Goal: Check status

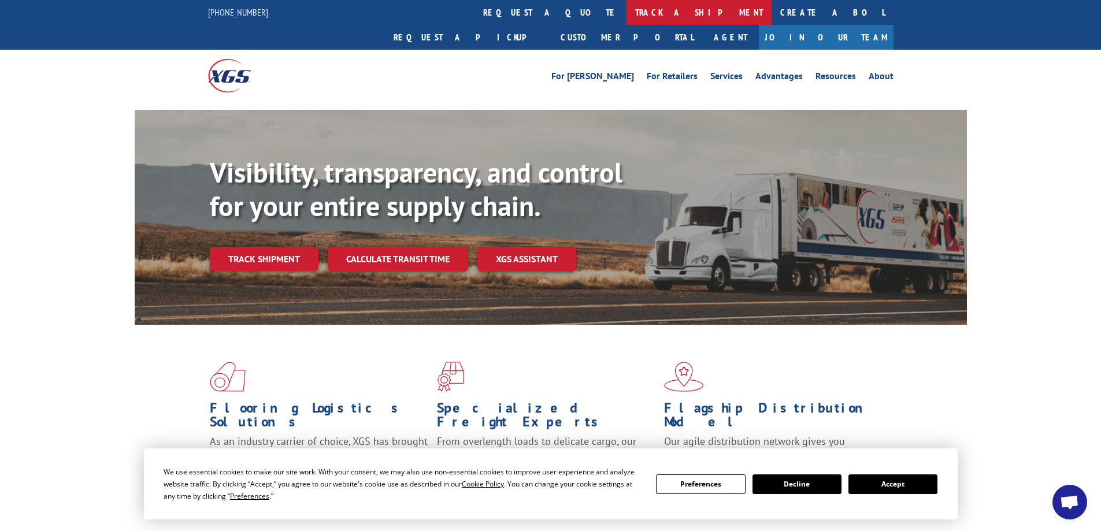
click at [627, 9] on link "track a shipment" at bounding box center [699, 12] width 145 height 25
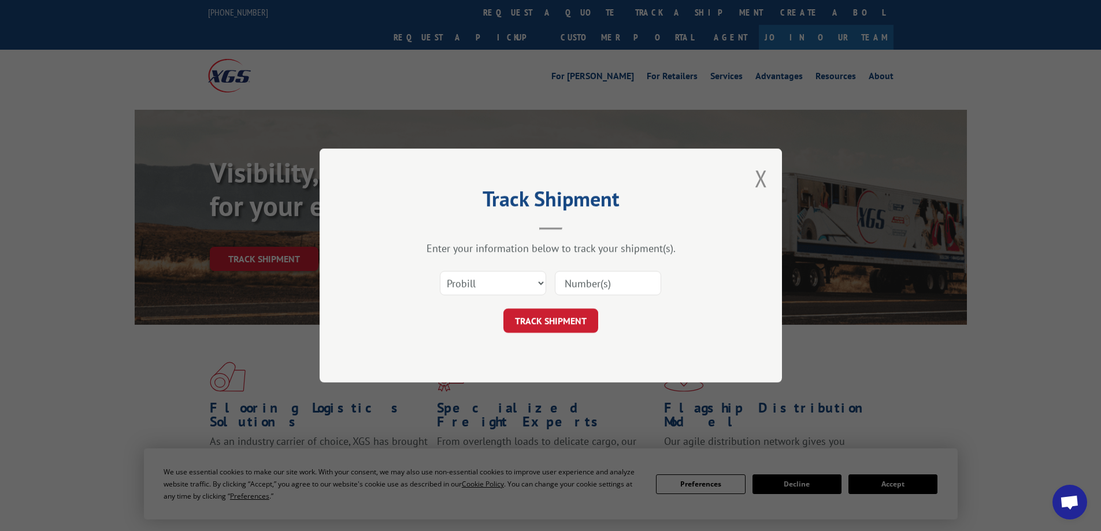
click at [567, 284] on input at bounding box center [608, 283] width 106 height 24
paste input "17476743"
type input "17476743"
click at [559, 322] on button "TRACK SHIPMENT" at bounding box center [550, 321] width 95 height 24
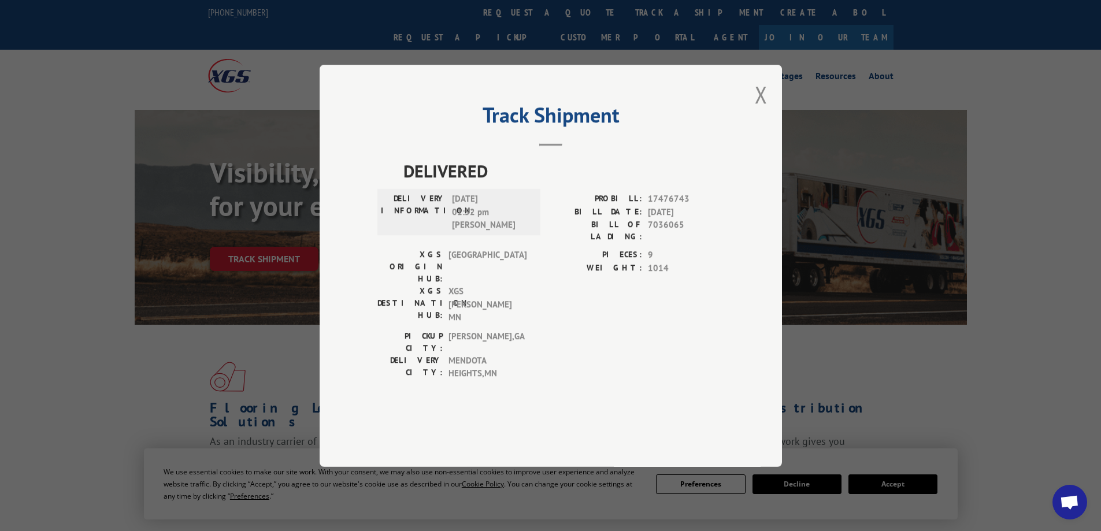
click at [635, 275] on label "WEIGHT:" at bounding box center [596, 267] width 91 height 13
click at [761, 110] on button "Close modal" at bounding box center [761, 94] width 13 height 31
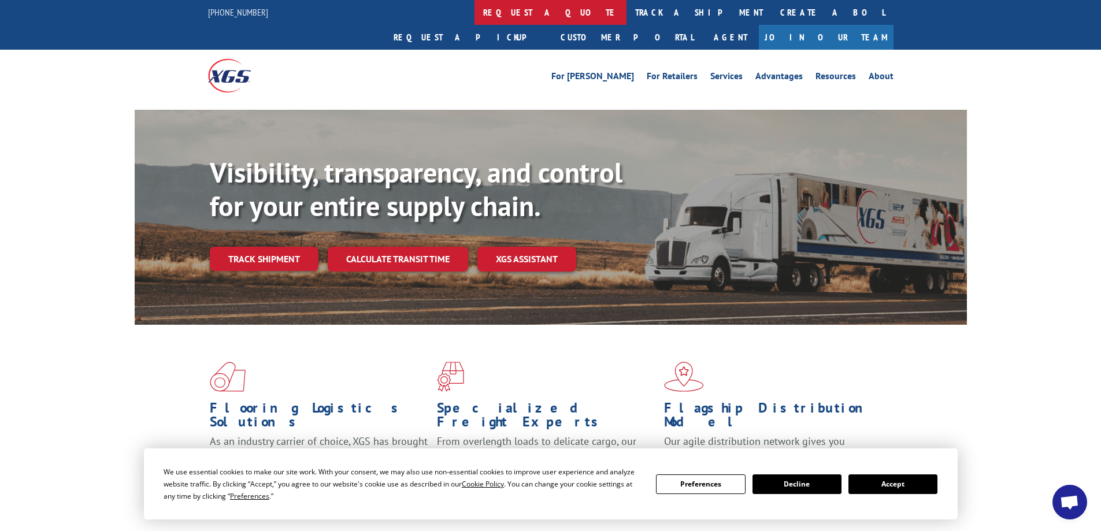
click at [475, 9] on link "request a quote" at bounding box center [551, 12] width 152 height 25
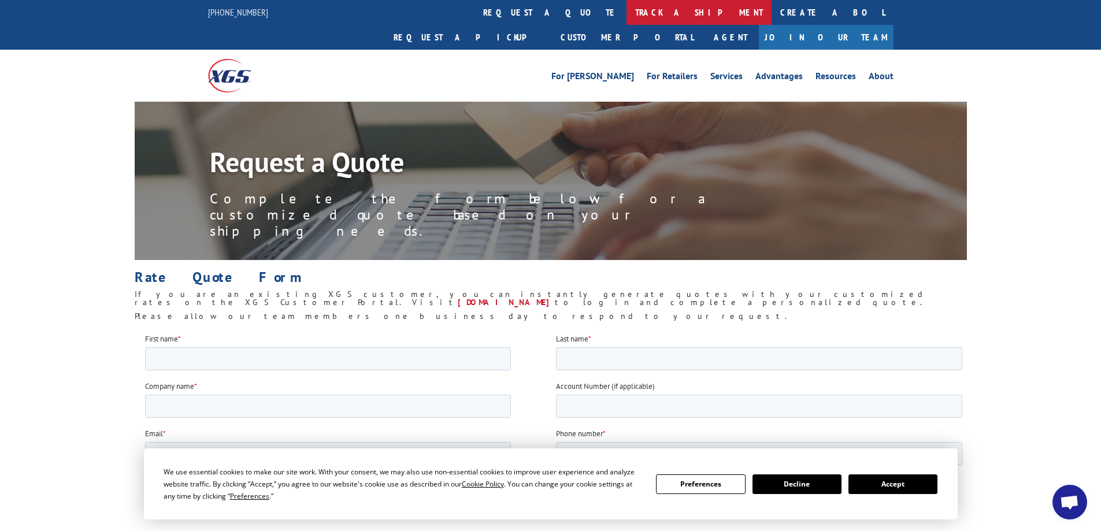
click at [627, 8] on link "track a shipment" at bounding box center [699, 12] width 145 height 25
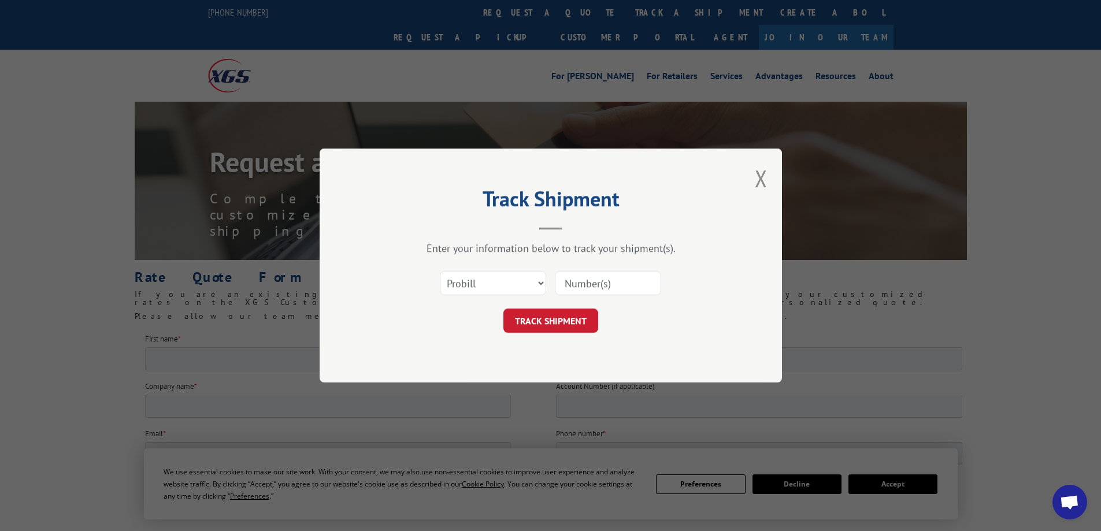
click at [579, 282] on input at bounding box center [608, 283] width 106 height 24
paste input "17476743"
type input "17476743"
click at [569, 313] on button "TRACK SHIPMENT" at bounding box center [550, 321] width 95 height 24
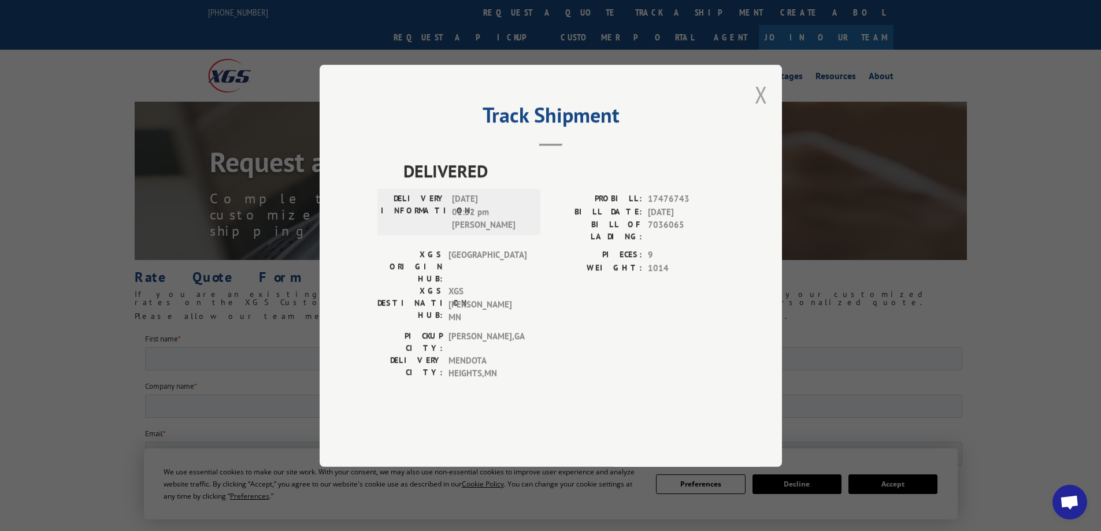
click at [762, 110] on button "Close modal" at bounding box center [761, 94] width 13 height 31
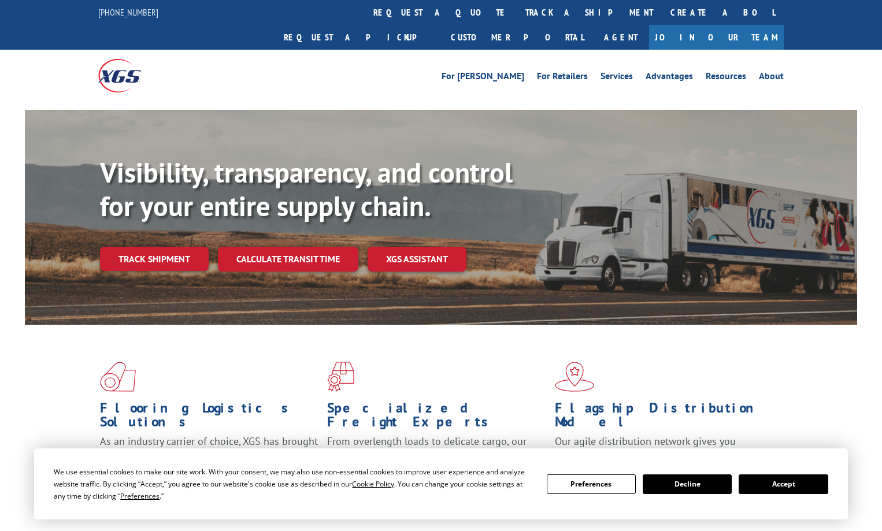
click at [517, 14] on link "track a shipment" at bounding box center [589, 12] width 145 height 25
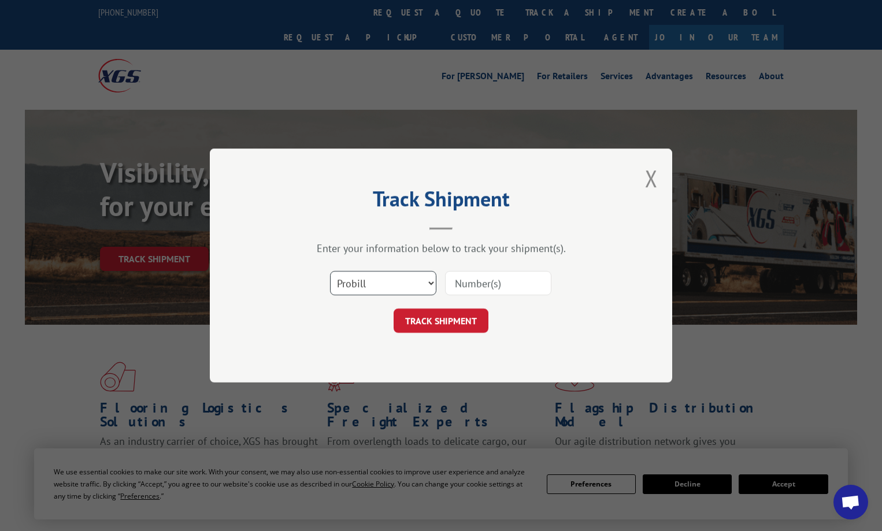
click at [431, 284] on select "Select category... Probill BOL PO" at bounding box center [383, 283] width 106 height 24
select select "bol"
click at [330, 271] on select "Select category... Probill BOL PO" at bounding box center [383, 283] width 106 height 24
click at [473, 286] on input at bounding box center [498, 283] width 106 height 24
type input "7036065"
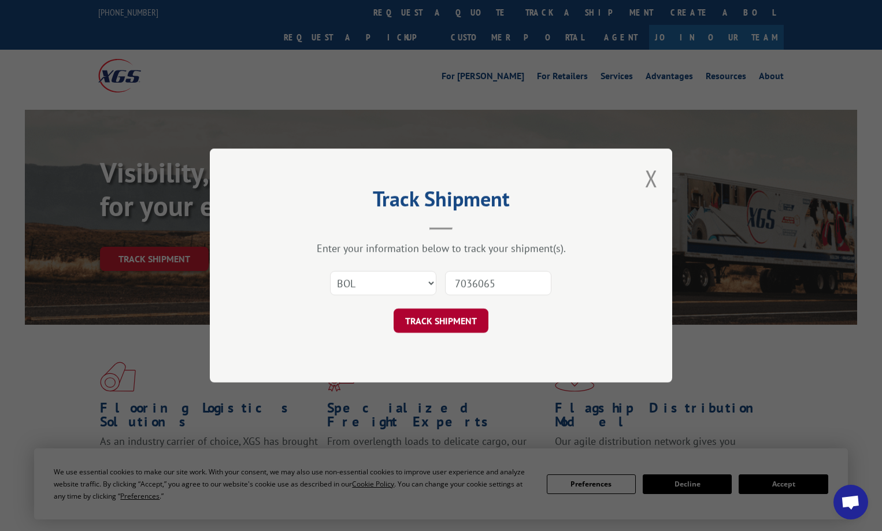
click at [450, 324] on button "TRACK SHIPMENT" at bounding box center [441, 321] width 95 height 24
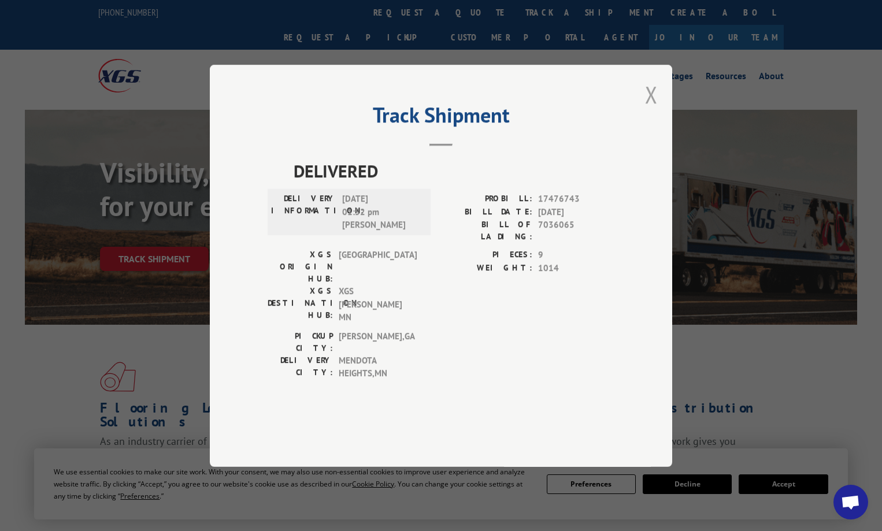
click at [649, 110] on button "Close modal" at bounding box center [651, 94] width 13 height 31
